Goal: Information Seeking & Learning: Learn about a topic

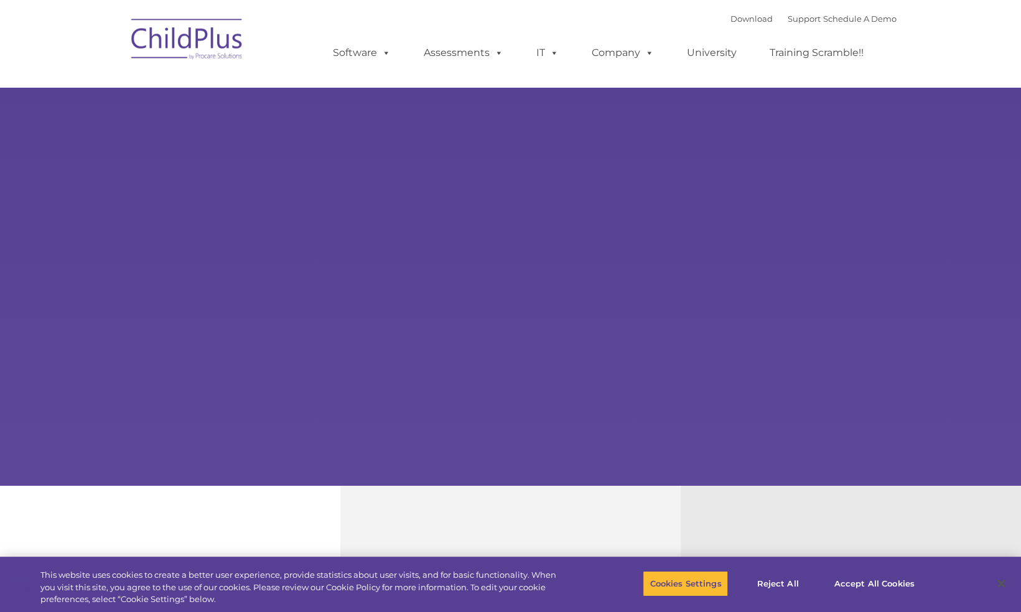
select select "MEDIUM"
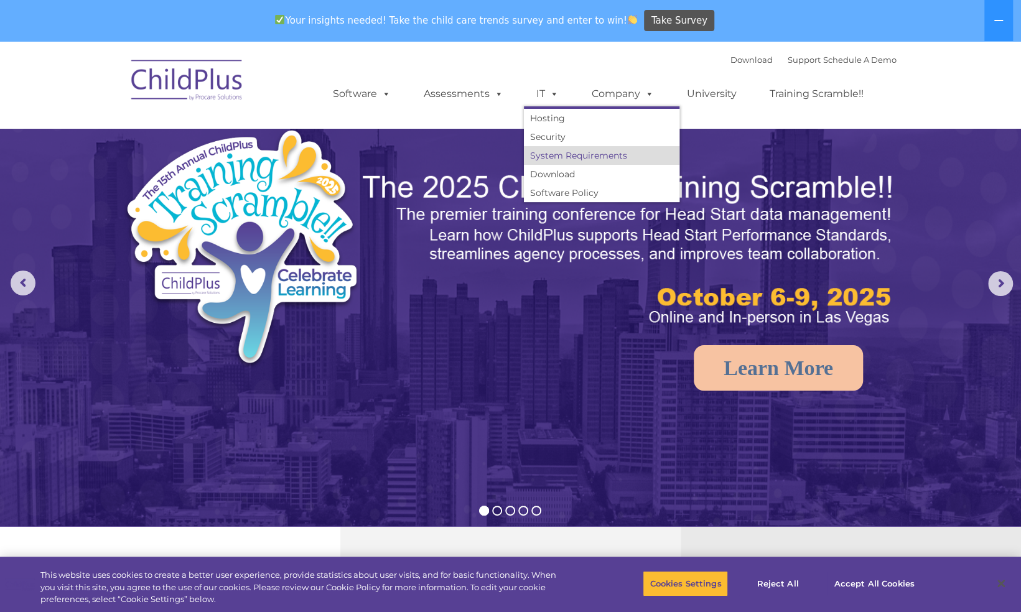
click at [546, 155] on link "System Requirements" at bounding box center [601, 155] width 155 height 19
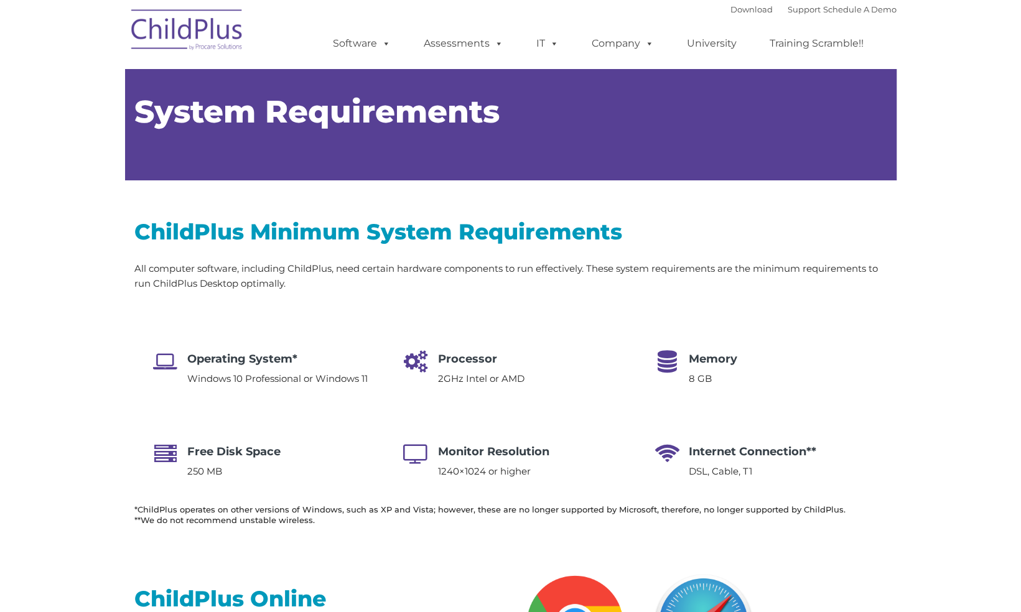
type input ""
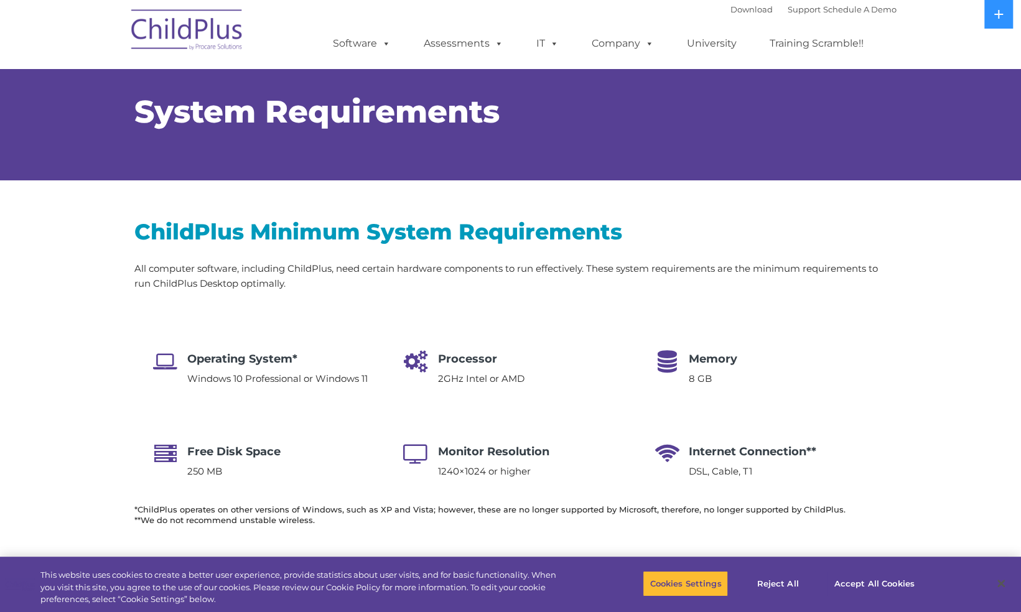
select select "MEDIUM"
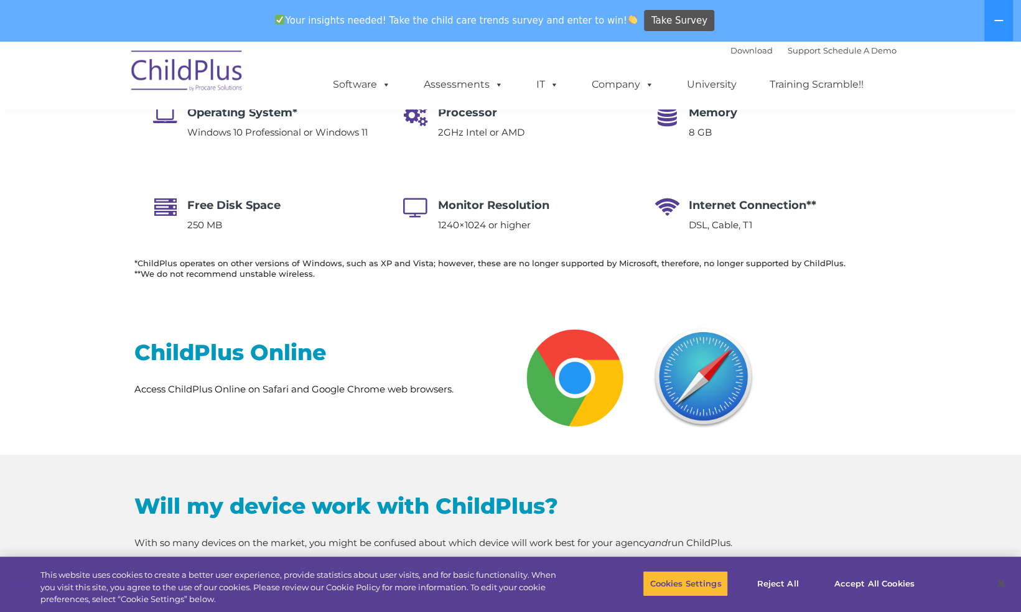
scroll to position [300, 0]
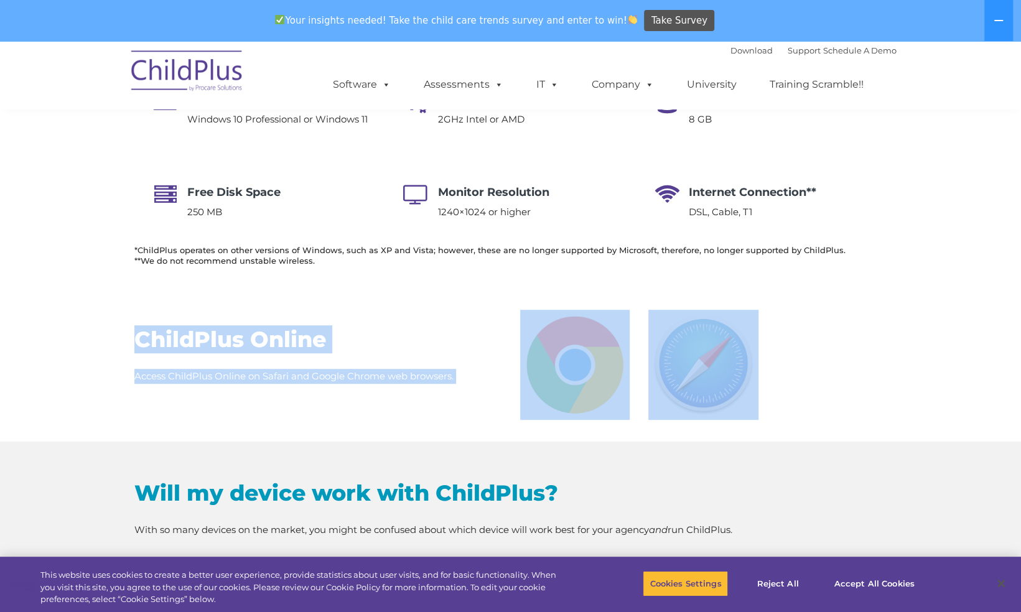
drag, startPoint x: 108, startPoint y: 310, endPoint x: 782, endPoint y: 369, distance: 676.8
click at [782, 369] on div "ChildPlus Online Access ChildPlus Online on Safari and Google Chrome web browse…" at bounding box center [510, 365] width 1021 height 154
